Goal: Task Accomplishment & Management: Manage account settings

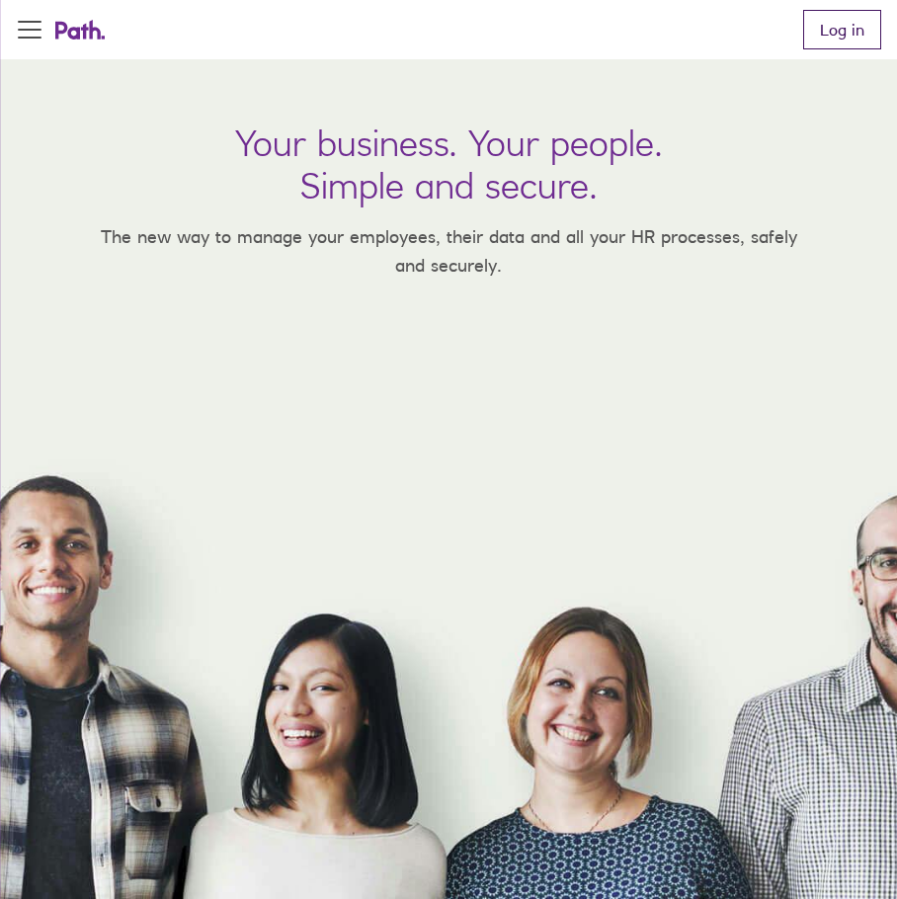
click at [869, 26] on link "Log in" at bounding box center [842, 30] width 78 height 40
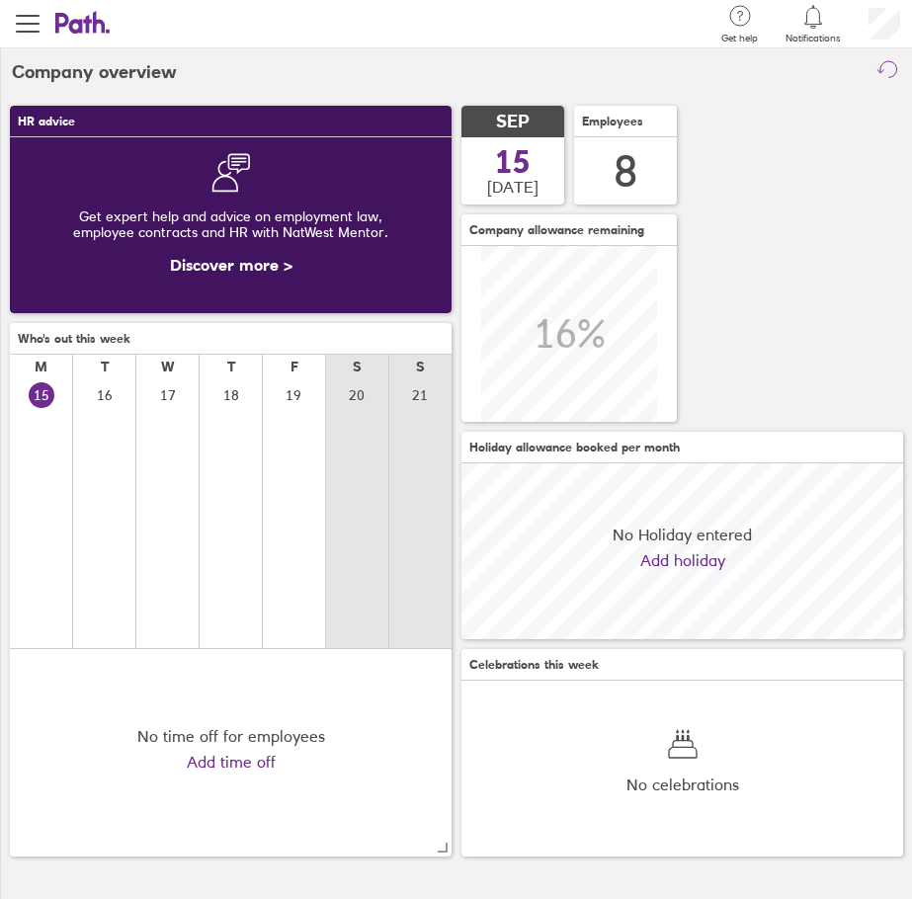
scroll to position [176, 442]
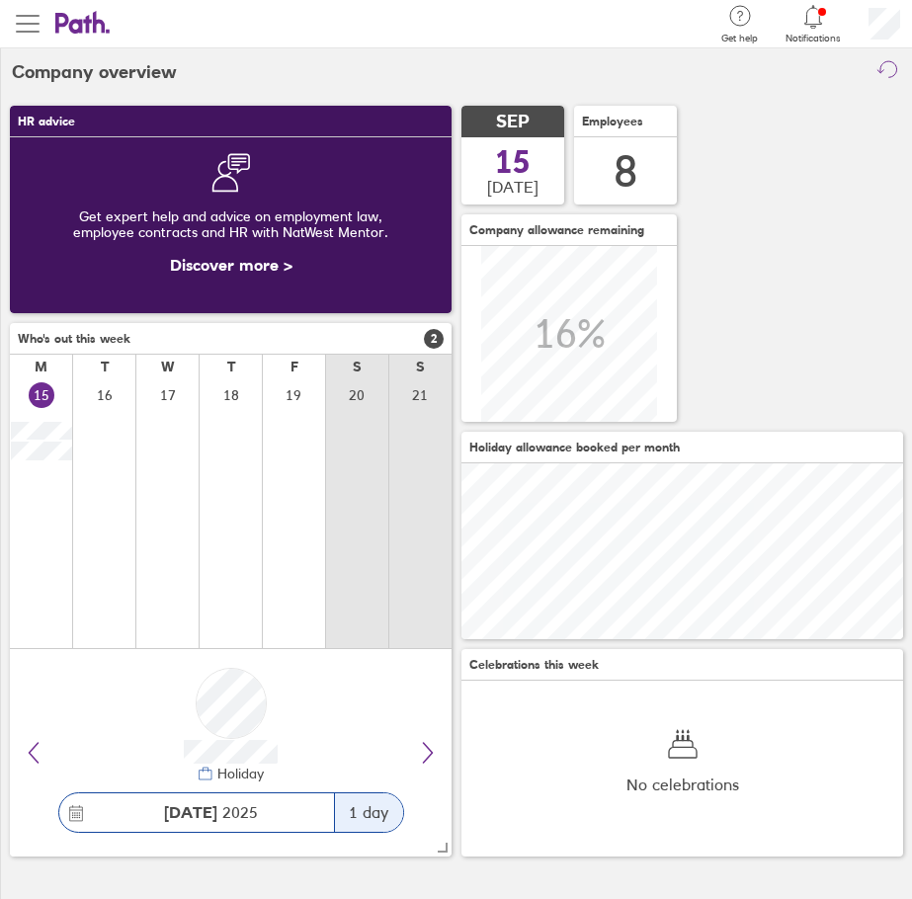
click at [35, 25] on span "button" at bounding box center [28, 24] width 24 height 24
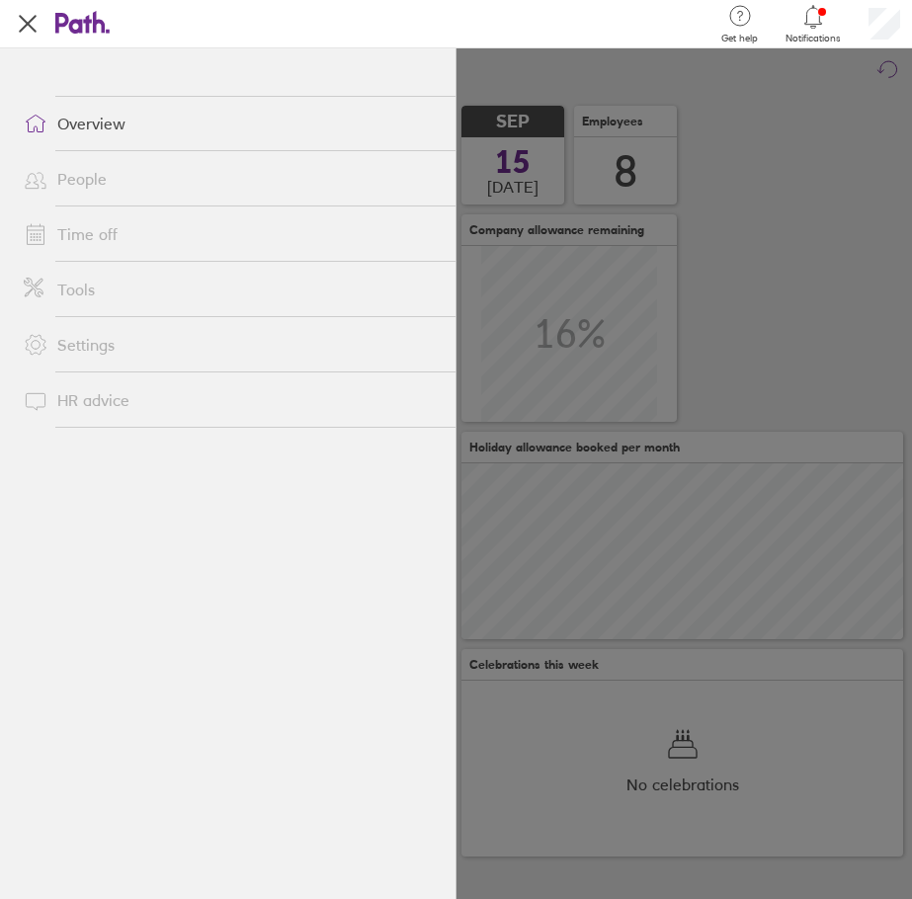
click at [93, 250] on link "Time off" at bounding box center [232, 234] width 448 height 40
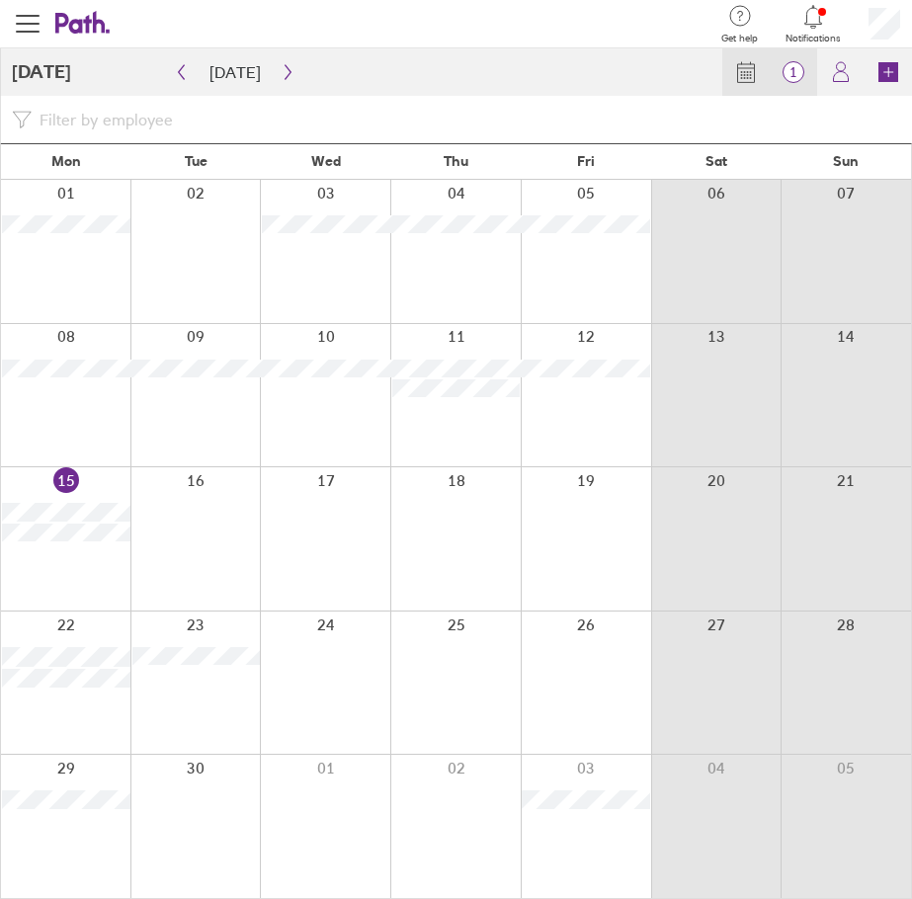
click at [791, 67] on span "1" at bounding box center [793, 72] width 47 height 16
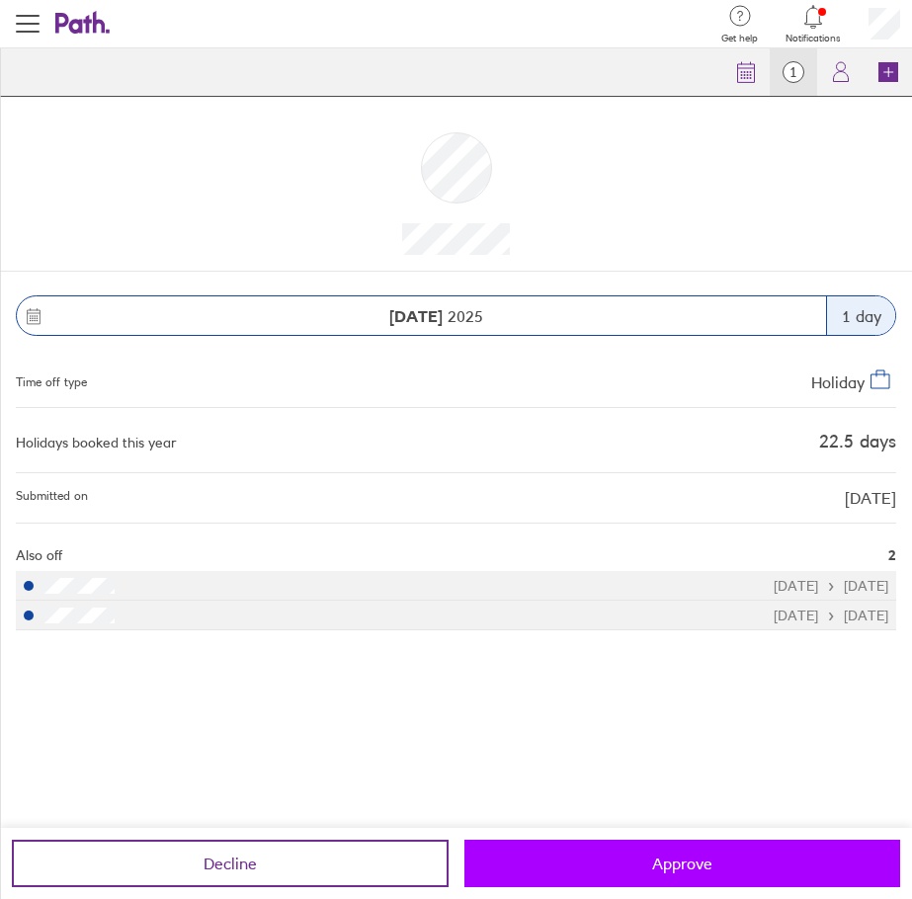
click at [751, 859] on button "Approve" at bounding box center [682, 863] width 437 height 47
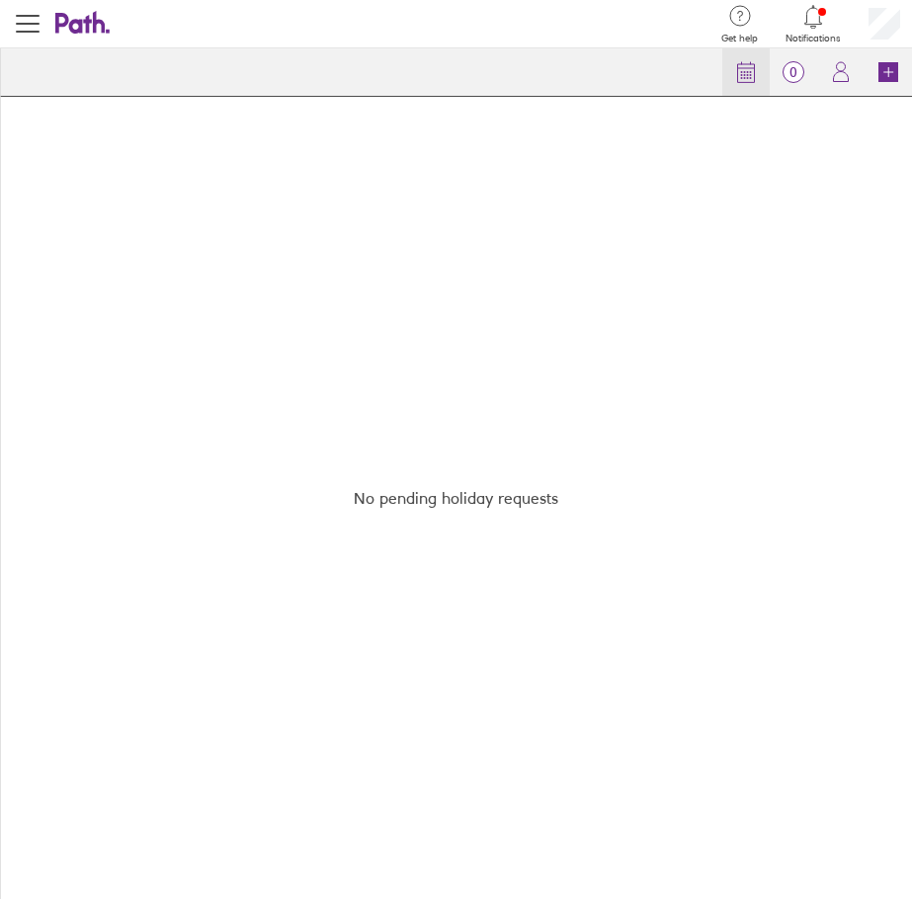
click at [756, 78] on icon at bounding box center [746, 72] width 24 height 24
